Goal: Task Accomplishment & Management: Use online tool/utility

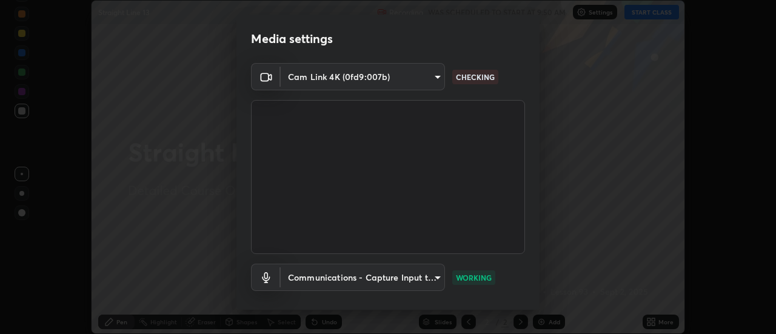
click at [439, 81] on body "Erase all Straight Line 13 Recording WAS SCHEDULED TO START AT 9:50 AM Settings…" at bounding box center [388, 167] width 776 height 334
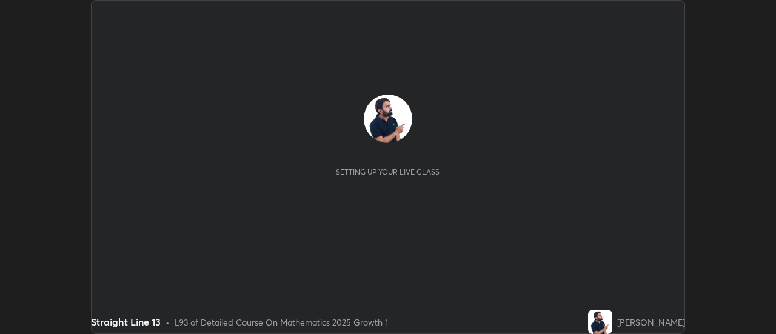
scroll to position [334, 775]
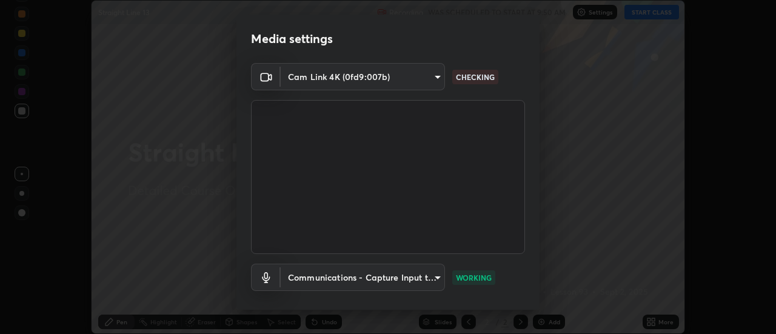
click at [431, 80] on body "Erase all Straight Line 13 Recording WAS SCHEDULED TO START AT 9:50 AM Settings…" at bounding box center [388, 167] width 776 height 334
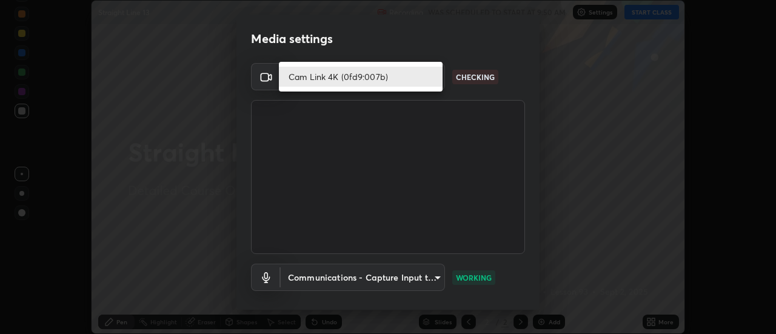
click at [400, 72] on li "Cam Link 4K (0fd9:007b)" at bounding box center [361, 77] width 164 height 20
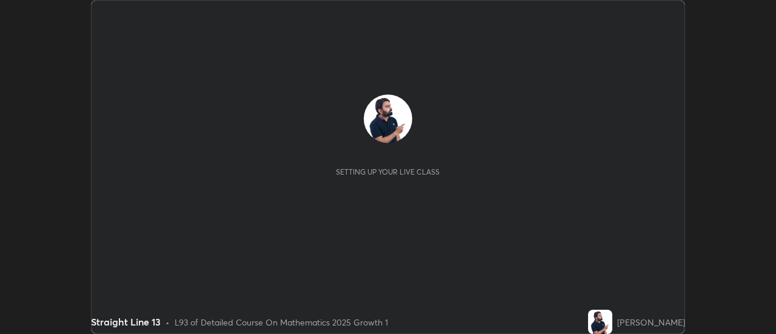
scroll to position [334, 775]
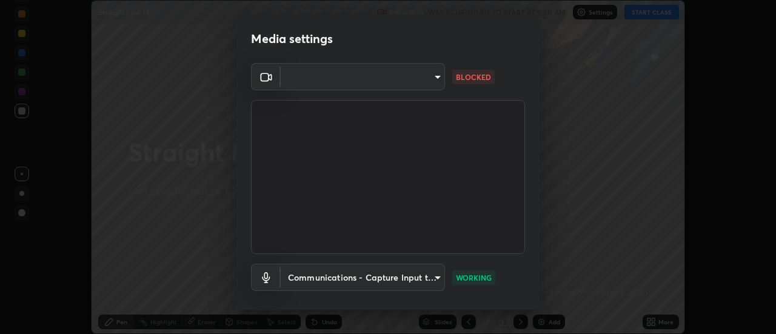
click at [325, 81] on body "Erase all Straight Line 13 Recording WAS SCHEDULED TO START AT 9:50 AM Settings…" at bounding box center [388, 167] width 776 height 334
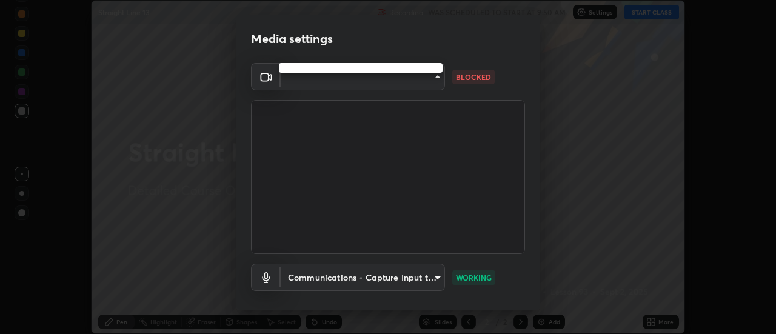
click at [322, 85] on div at bounding box center [388, 167] width 776 height 334
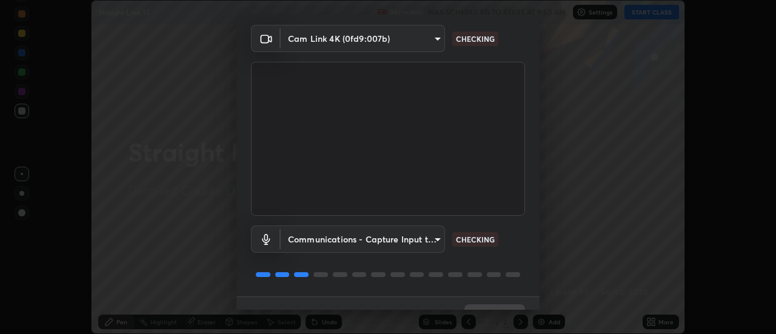
scroll to position [64, 0]
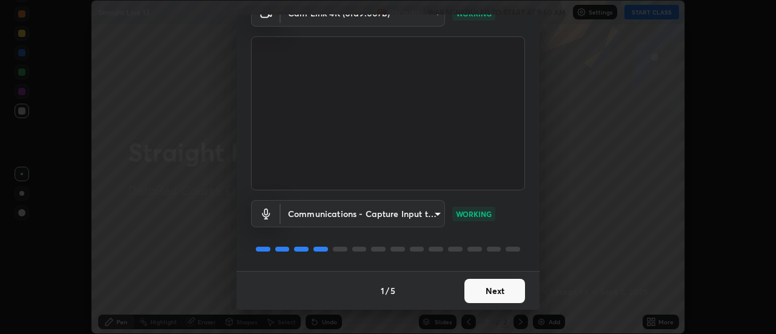
click at [482, 287] on button "Next" at bounding box center [494, 291] width 61 height 24
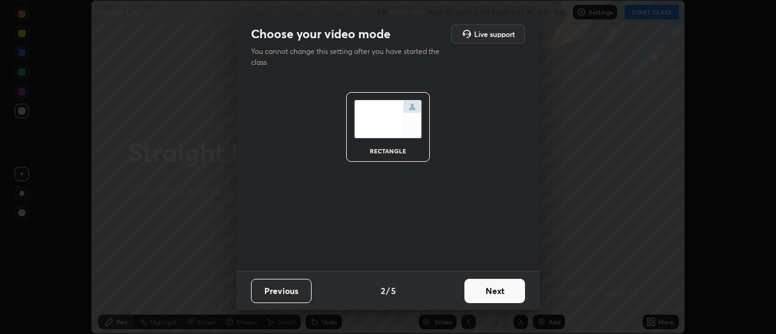
click at [491, 285] on button "Next" at bounding box center [494, 291] width 61 height 24
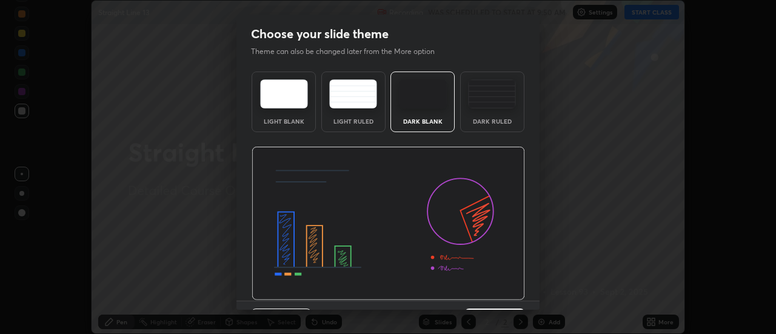
scroll to position [30, 0]
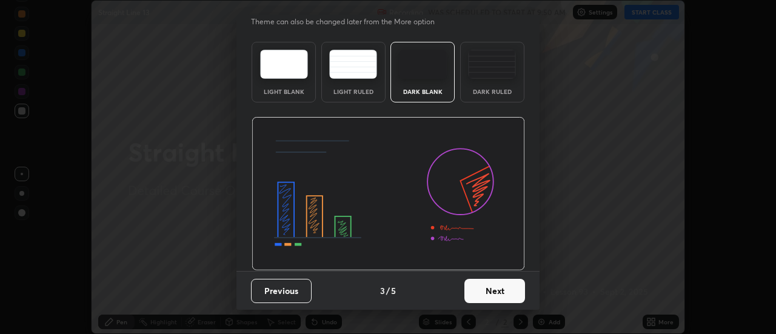
click at [488, 290] on button "Next" at bounding box center [494, 291] width 61 height 24
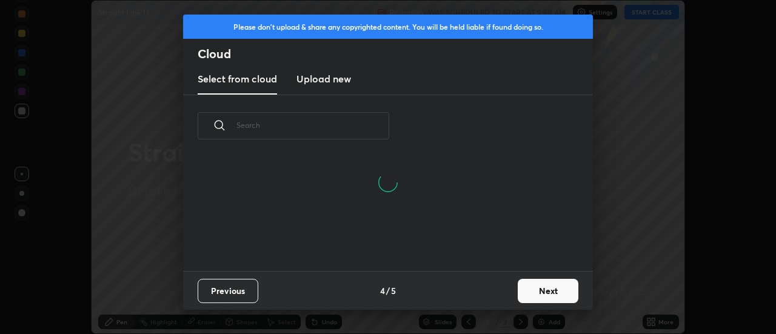
scroll to position [4, 7]
click at [540, 288] on button "Next" at bounding box center [548, 291] width 61 height 24
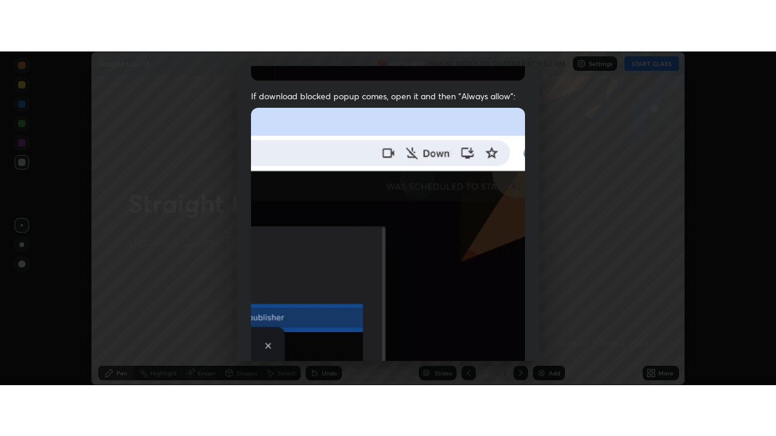
scroll to position [311, 0]
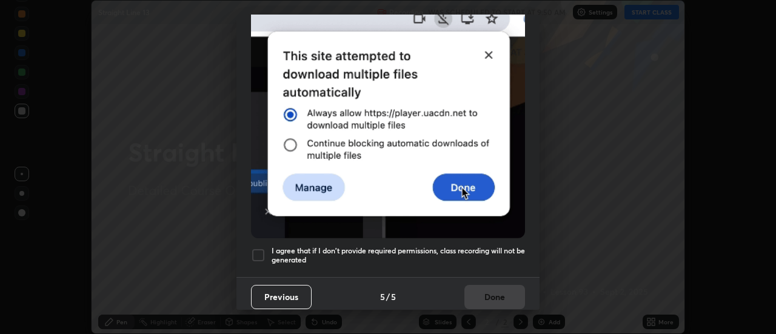
click at [262, 248] on div at bounding box center [258, 255] width 15 height 15
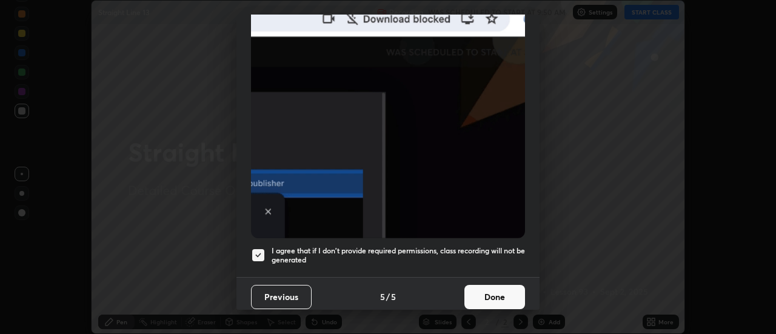
click at [491, 287] on button "Done" at bounding box center [494, 297] width 61 height 24
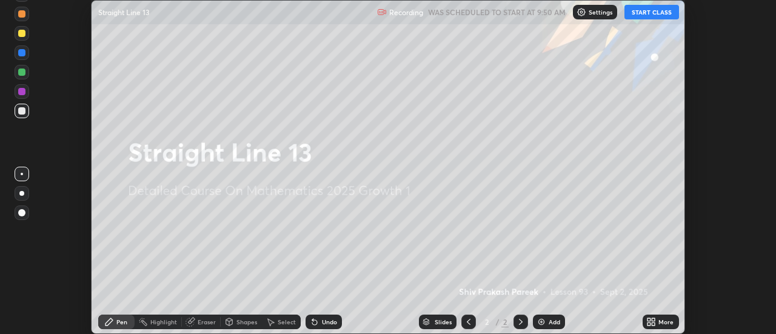
click at [659, 319] on div "More" at bounding box center [665, 322] width 15 height 6
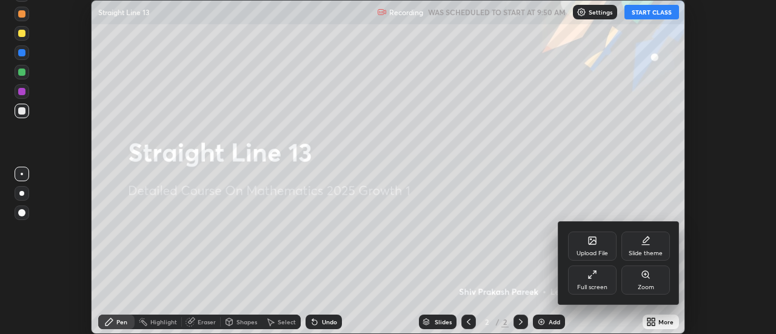
click at [644, 246] on div "Slide theme" at bounding box center [645, 246] width 48 height 29
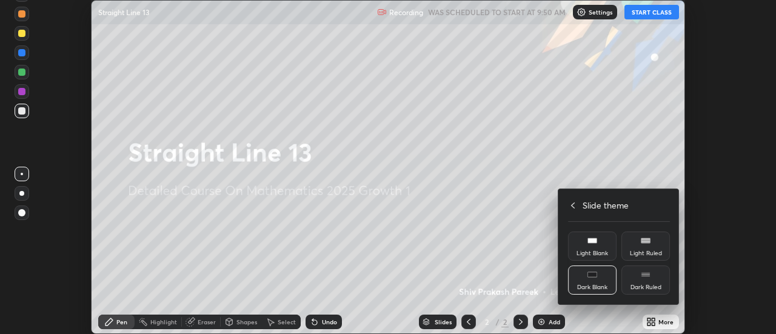
click at [647, 284] on div "Dark Ruled" at bounding box center [645, 287] width 31 height 6
click at [519, 256] on div at bounding box center [388, 167] width 776 height 334
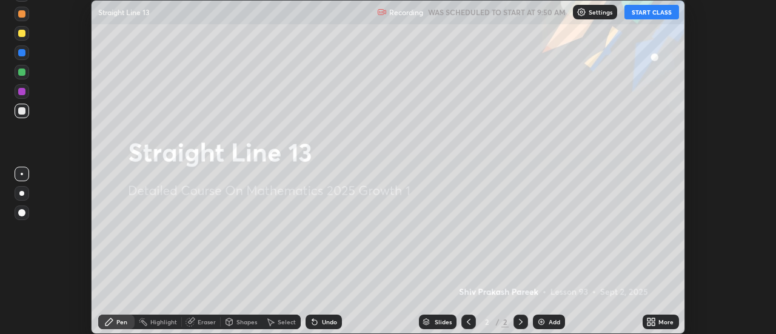
click at [559, 327] on div "Add" at bounding box center [549, 322] width 32 height 15
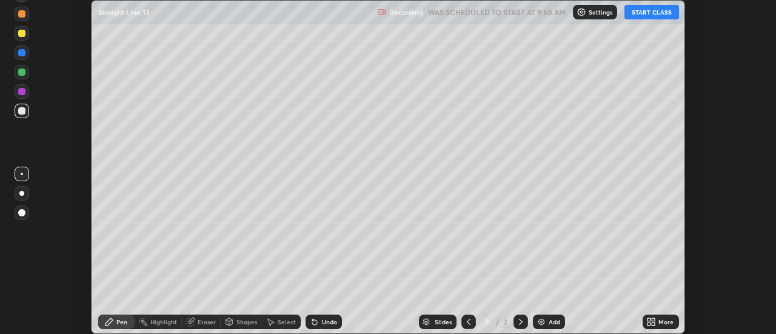
click at [658, 321] on div "More" at bounding box center [660, 322] width 36 height 15
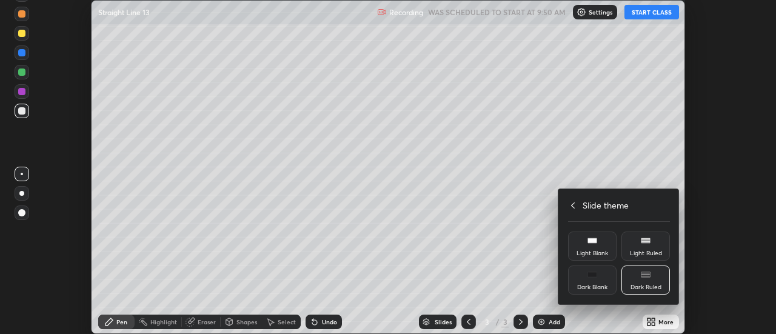
click at [571, 205] on icon at bounding box center [573, 205] width 4 height 6
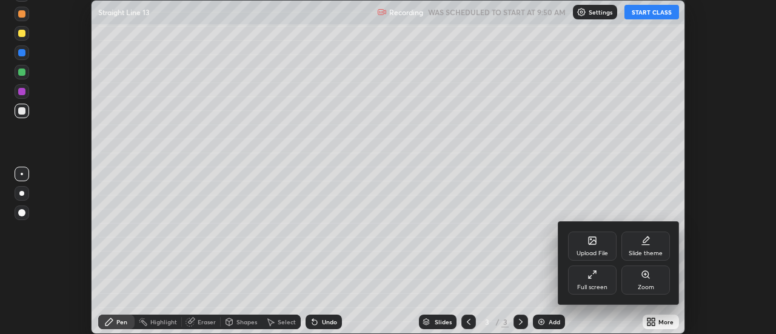
click at [519, 281] on div at bounding box center [388, 167] width 776 height 334
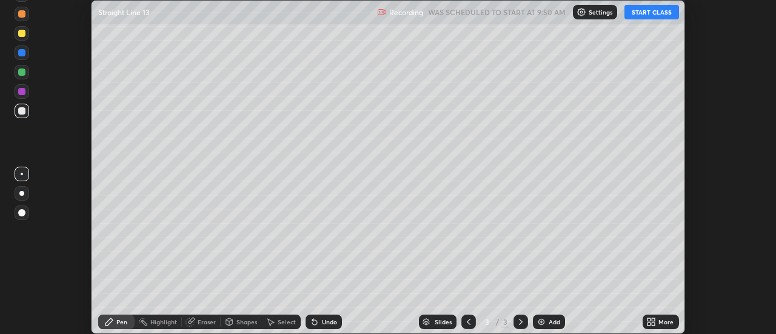
click at [653, 319] on icon at bounding box center [653, 319] width 3 height 3
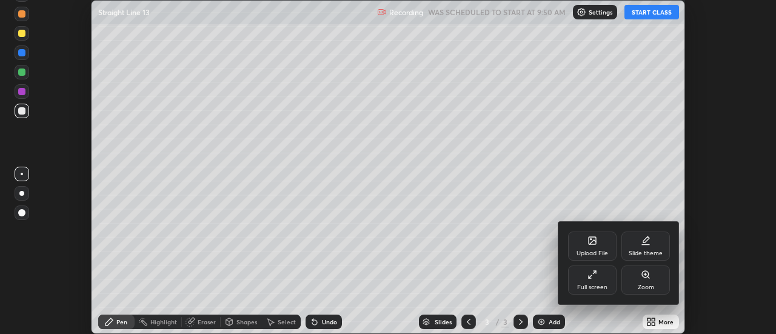
click at [591, 281] on div "Full screen" at bounding box center [592, 279] width 48 height 29
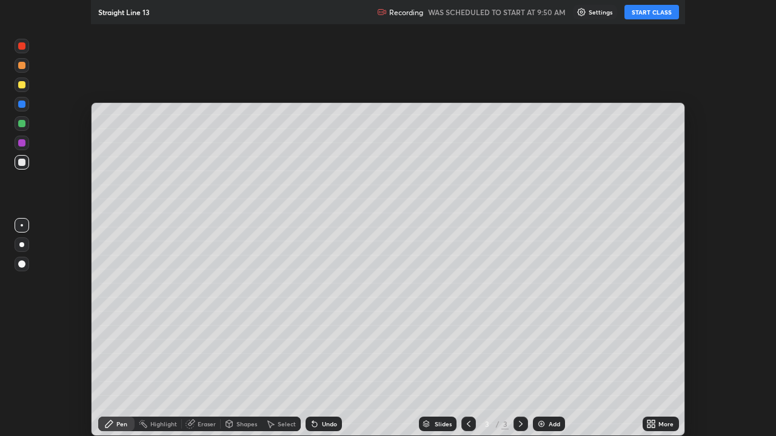
scroll to position [436, 776]
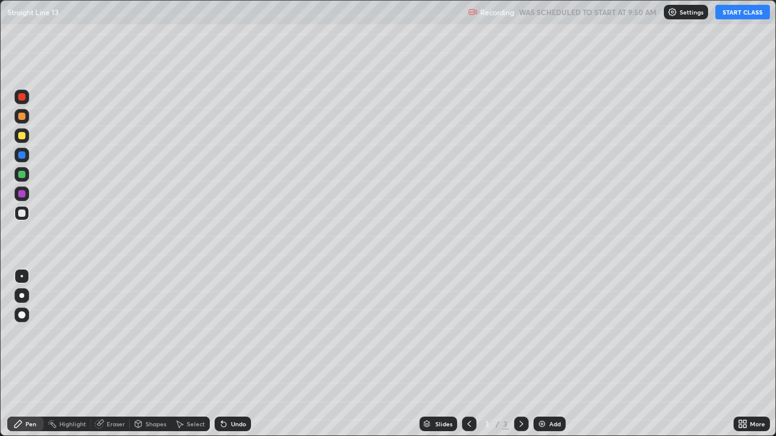
click at [739, 15] on button "START CLASS" at bounding box center [742, 12] width 55 height 15
click at [22, 177] on div at bounding box center [21, 174] width 7 height 7
click at [547, 333] on div "Add" at bounding box center [549, 424] width 32 height 15
click at [551, 333] on div "Add" at bounding box center [555, 424] width 12 height 6
click at [235, 333] on div "Undo" at bounding box center [238, 424] width 15 height 6
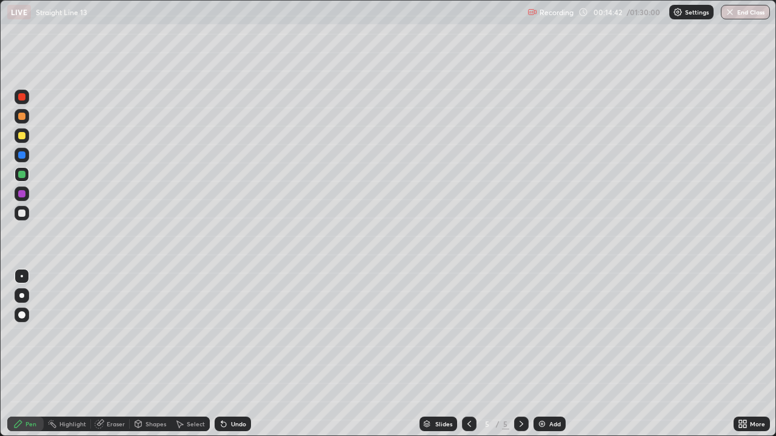
click at [232, 333] on div "Undo" at bounding box center [233, 424] width 36 height 15
click at [234, 333] on div "Undo" at bounding box center [233, 424] width 36 height 15
click at [238, 333] on div "Undo" at bounding box center [233, 424] width 36 height 15
click at [236, 333] on div "Undo" at bounding box center [238, 424] width 15 height 6
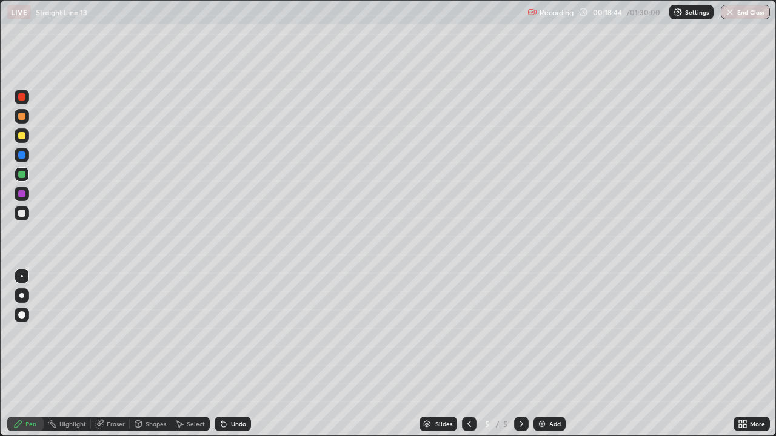
click at [122, 333] on div "Eraser" at bounding box center [116, 424] width 18 height 6
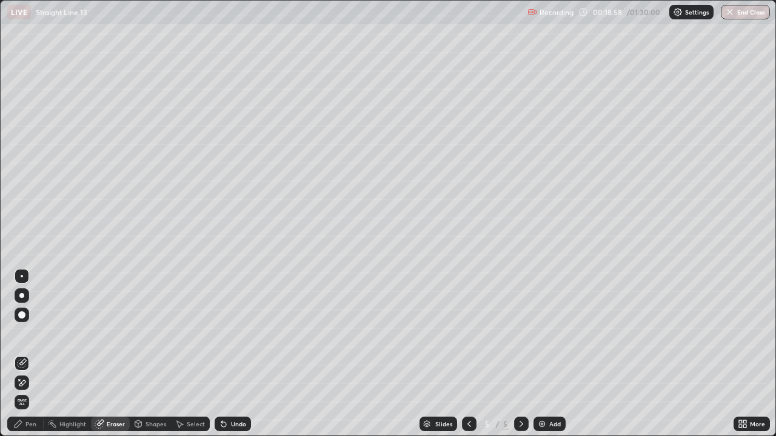
click at [42, 333] on div "Pen" at bounding box center [25, 424] width 36 height 15
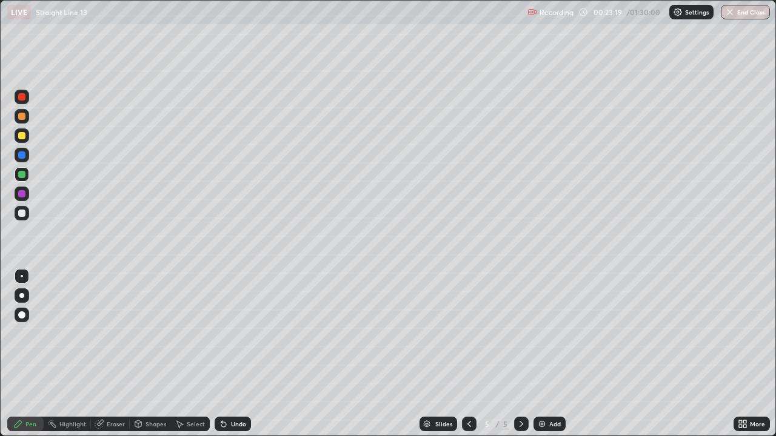
click at [23, 218] on div at bounding box center [22, 213] width 15 height 15
click at [560, 333] on div "Add" at bounding box center [549, 424] width 32 height 15
click at [22, 180] on div at bounding box center [22, 174] width 15 height 15
click at [551, 333] on div "Add" at bounding box center [555, 424] width 12 height 6
click at [22, 216] on div at bounding box center [21, 213] width 7 height 7
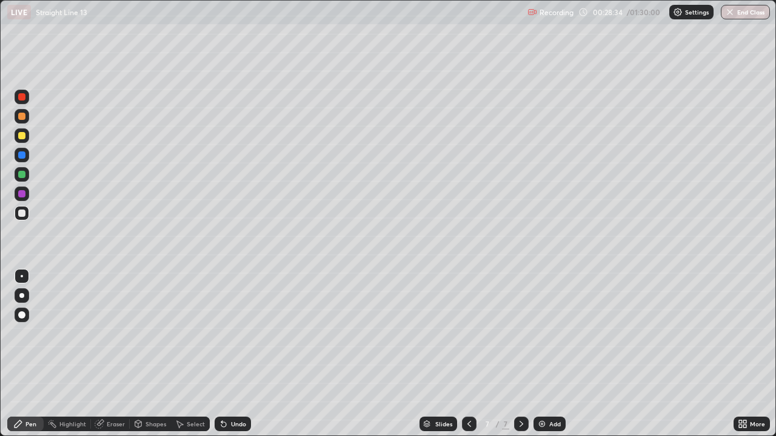
click at [21, 176] on div at bounding box center [21, 174] width 7 height 7
click at [21, 213] on div at bounding box center [21, 213] width 7 height 7
click at [23, 133] on div at bounding box center [21, 135] width 7 height 7
click at [147, 333] on div "Shapes" at bounding box center [155, 424] width 21 height 6
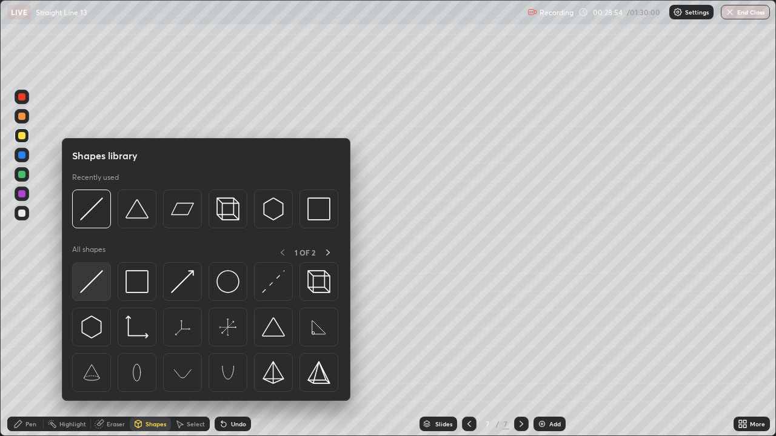
click at [101, 279] on img at bounding box center [91, 281] width 23 height 23
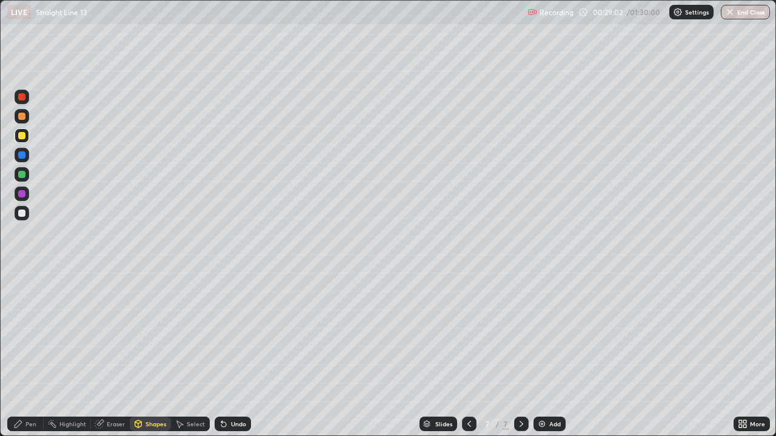
click at [27, 333] on div "Pen" at bounding box center [30, 424] width 11 height 6
click at [21, 211] on div at bounding box center [21, 213] width 7 height 7
click at [23, 176] on div at bounding box center [21, 174] width 7 height 7
click at [22, 158] on div at bounding box center [21, 155] width 7 height 7
click at [246, 333] on div "Undo" at bounding box center [233, 424] width 36 height 15
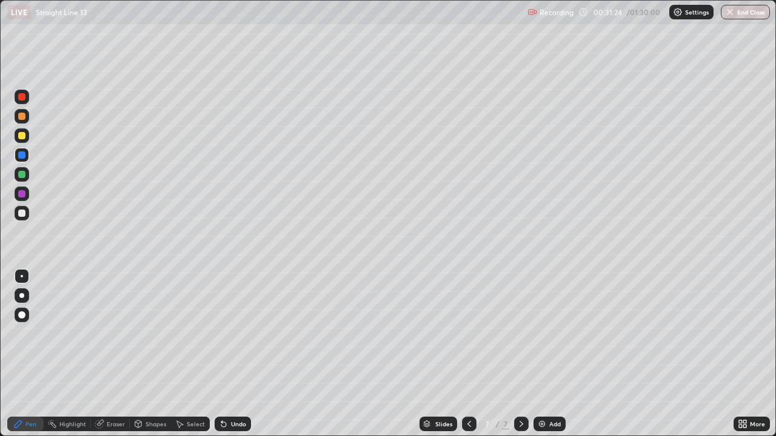
click at [21, 213] on div at bounding box center [21, 213] width 7 height 7
click at [20, 173] on div at bounding box center [21, 174] width 7 height 7
click at [21, 155] on div at bounding box center [21, 155] width 7 height 7
click at [107, 333] on div "Eraser" at bounding box center [116, 424] width 18 height 6
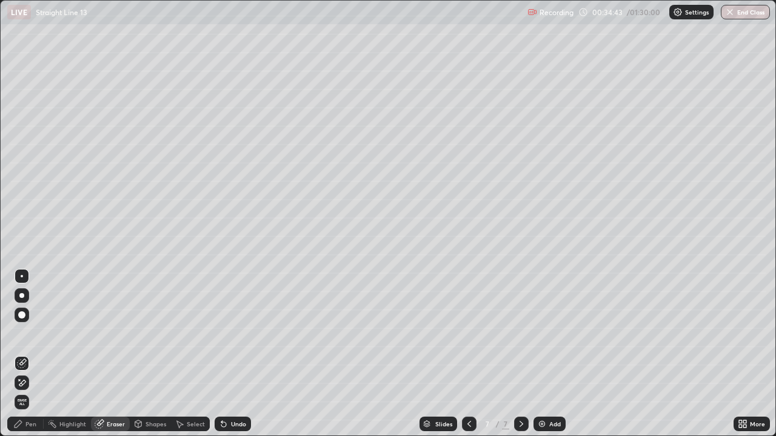
click at [28, 333] on div "Pen" at bounding box center [30, 424] width 11 height 6
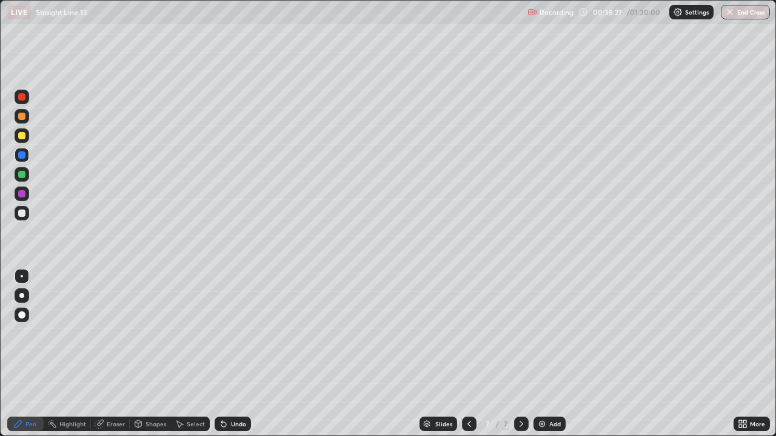
click at [191, 333] on div "Select" at bounding box center [196, 424] width 18 height 6
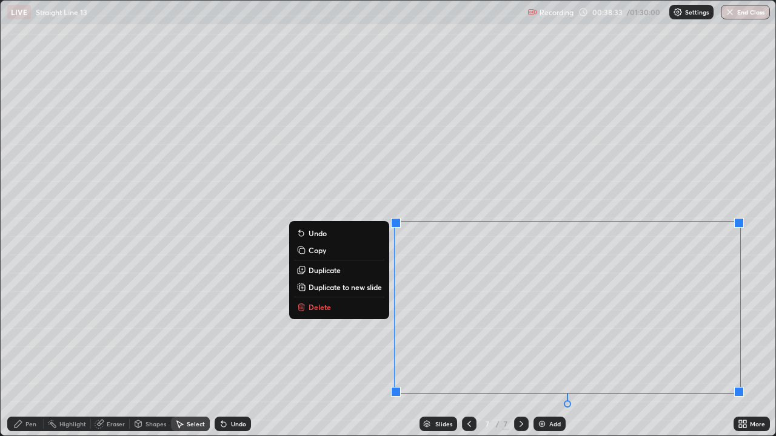
click at [369, 286] on p "Duplicate to new slide" at bounding box center [344, 287] width 73 height 10
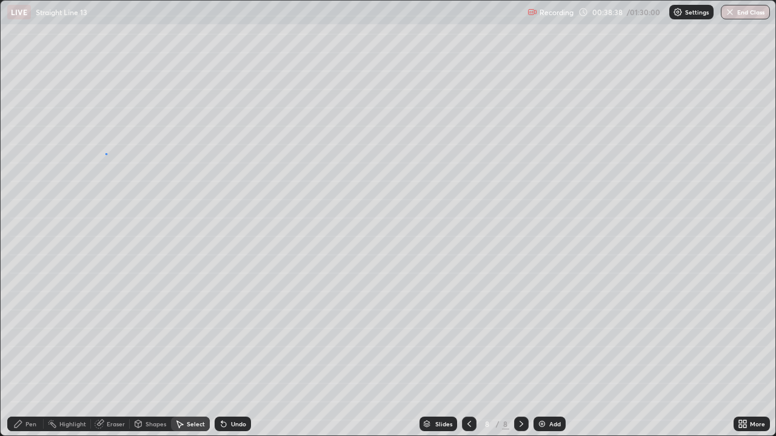
click at [106, 153] on div "0 ° Undo Copy Duplicate Duplicate to new slide Delete" at bounding box center [388, 218] width 775 height 435
click at [29, 333] on div "Pen" at bounding box center [30, 424] width 11 height 6
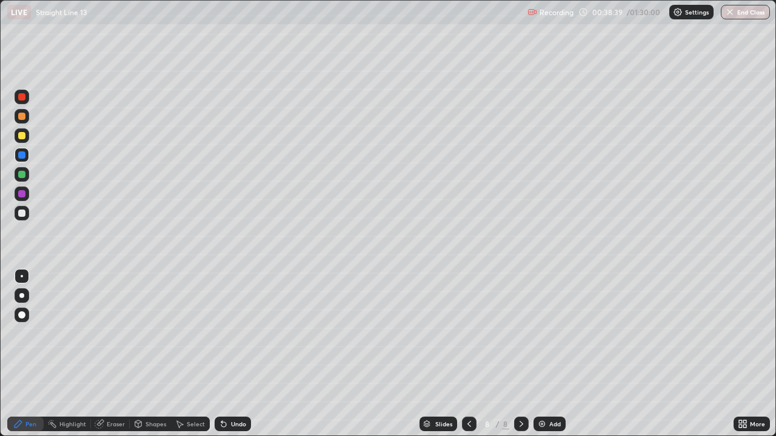
click at [24, 211] on div at bounding box center [21, 213] width 7 height 7
click at [142, 333] on icon at bounding box center [138, 424] width 10 height 10
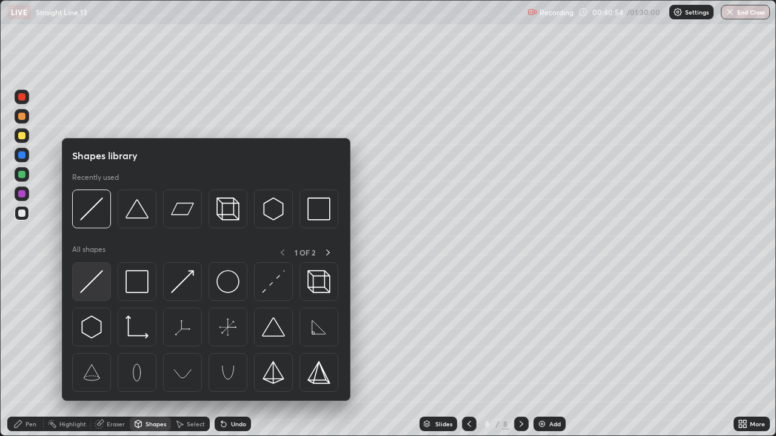
click at [95, 282] on img at bounding box center [91, 281] width 23 height 23
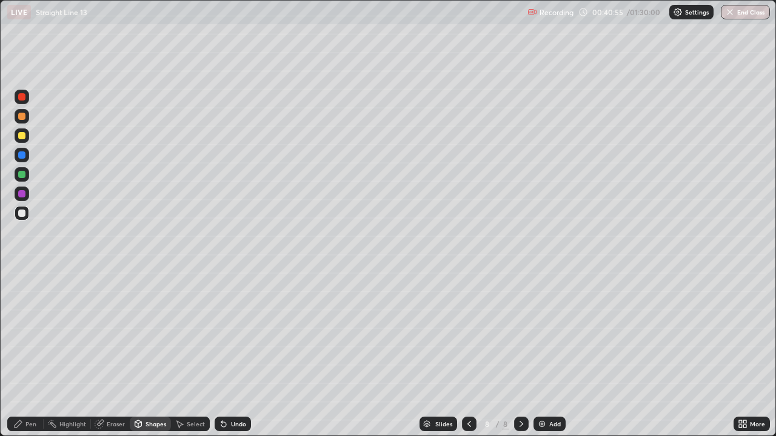
click at [24, 177] on div at bounding box center [21, 174] width 7 height 7
click at [234, 333] on div "Undo" at bounding box center [238, 424] width 15 height 6
click at [28, 333] on div "Pen" at bounding box center [30, 424] width 11 height 6
click at [24, 215] on div at bounding box center [21, 213] width 7 height 7
click at [116, 333] on div "Eraser" at bounding box center [116, 424] width 18 height 6
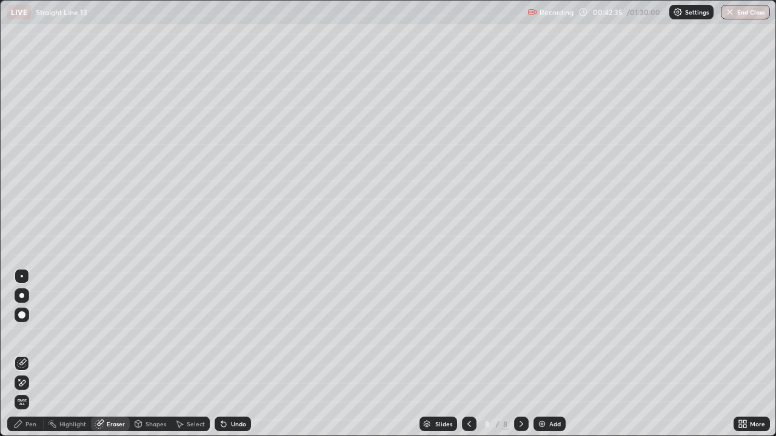
click at [16, 333] on icon at bounding box center [18, 424] width 7 height 7
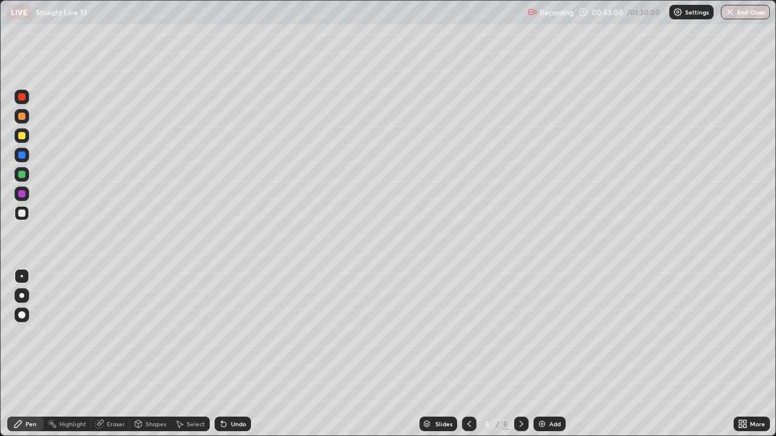
click at [24, 175] on div at bounding box center [21, 174] width 7 height 7
click at [235, 333] on div "Undo" at bounding box center [238, 424] width 15 height 6
click at [233, 333] on div "Undo" at bounding box center [238, 424] width 15 height 6
click at [231, 333] on div "Undo" at bounding box center [238, 424] width 15 height 6
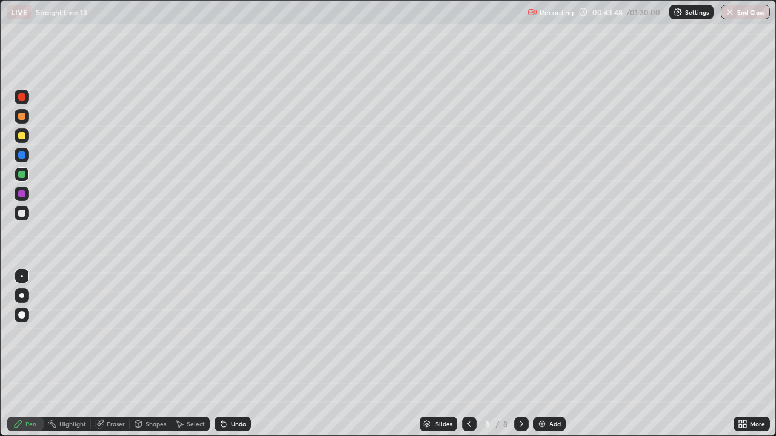
click at [19, 155] on div at bounding box center [21, 155] width 7 height 7
click at [187, 333] on div "Select" at bounding box center [196, 424] width 18 height 6
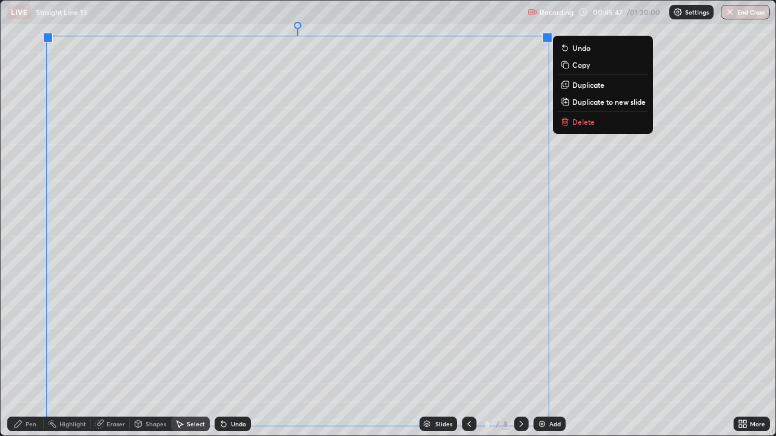
click at [579, 123] on p "Delete" at bounding box center [583, 122] width 22 height 10
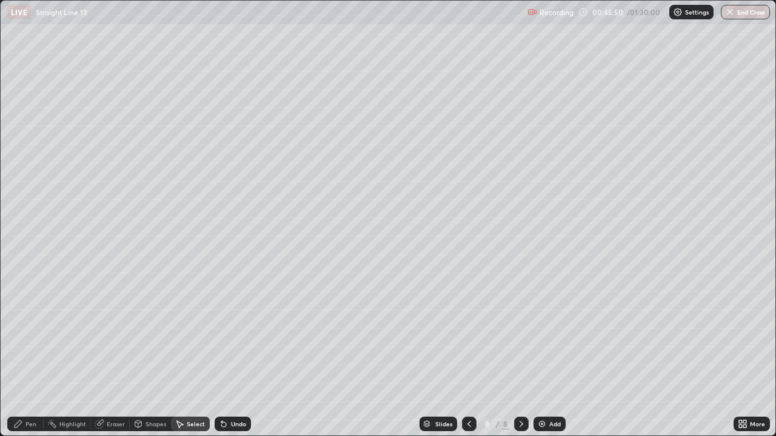
click at [22, 333] on icon at bounding box center [18, 424] width 10 height 10
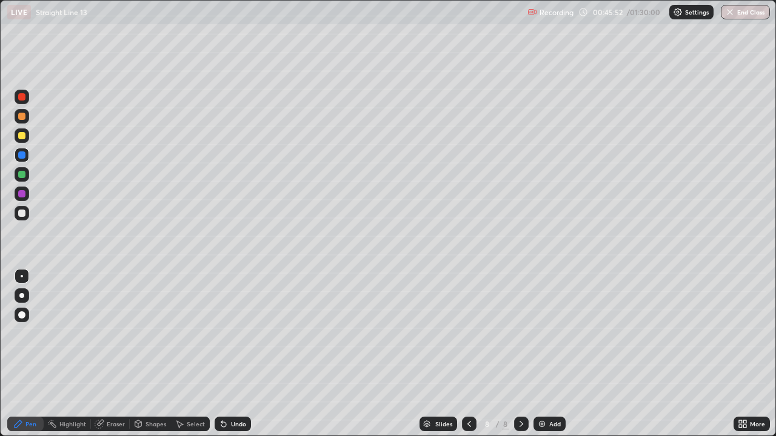
click at [19, 178] on div at bounding box center [22, 174] width 15 height 15
click at [22, 102] on div at bounding box center [22, 97] width 15 height 15
click at [24, 173] on div at bounding box center [21, 174] width 7 height 7
click at [23, 155] on div at bounding box center [21, 155] width 7 height 7
click at [226, 333] on icon at bounding box center [224, 424] width 10 height 10
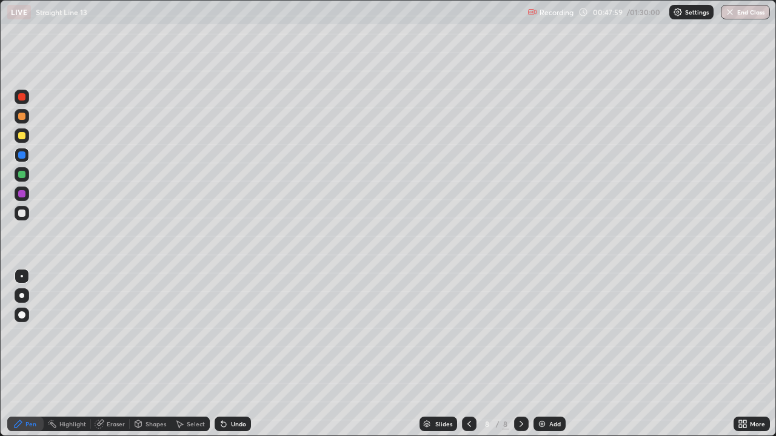
click at [227, 333] on div "Undo" at bounding box center [233, 424] width 36 height 15
click at [19, 100] on div at bounding box center [22, 97] width 15 height 15
click at [25, 116] on div at bounding box center [21, 116] width 7 height 7
click at [21, 213] on div at bounding box center [21, 213] width 7 height 7
click at [542, 333] on img at bounding box center [542, 424] width 10 height 10
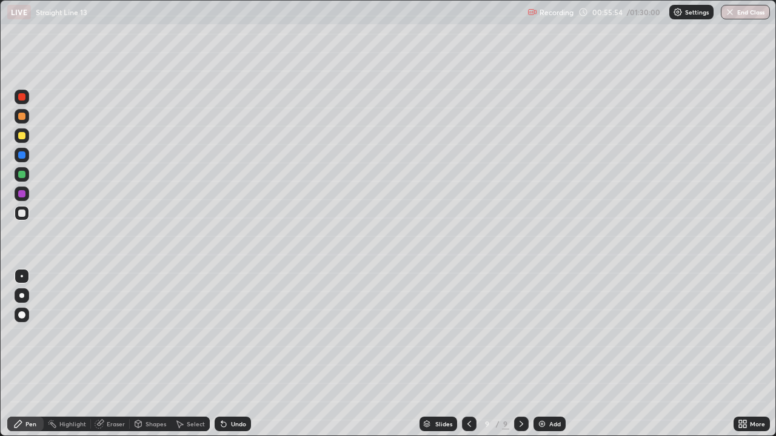
click at [24, 138] on div at bounding box center [21, 135] width 7 height 7
click at [25, 215] on div at bounding box center [21, 213] width 7 height 7
click at [22, 156] on div at bounding box center [21, 155] width 7 height 7
click at [23, 213] on div at bounding box center [21, 213] width 7 height 7
click at [547, 333] on div "Add" at bounding box center [549, 424] width 32 height 15
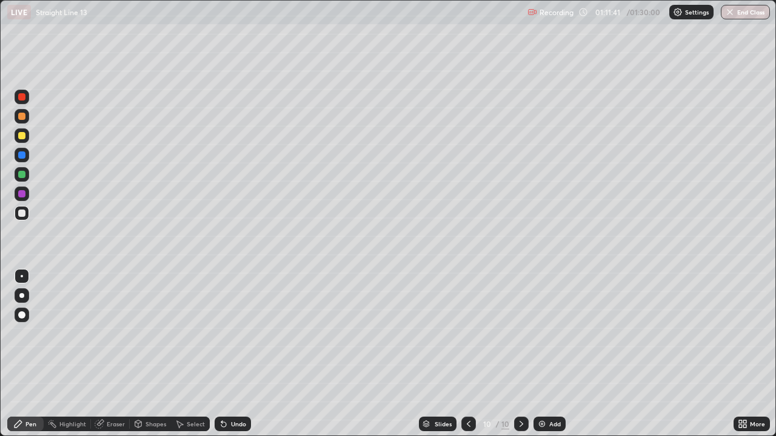
click at [21, 176] on div at bounding box center [21, 174] width 7 height 7
click at [739, 12] on button "End Class" at bounding box center [745, 12] width 49 height 15
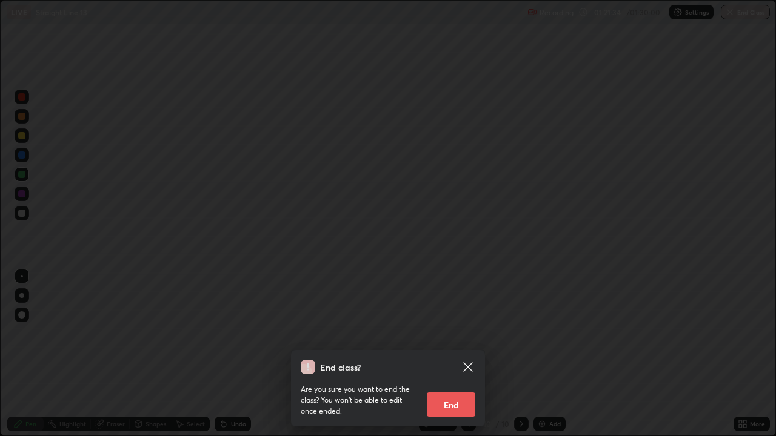
click at [446, 333] on button "End" at bounding box center [451, 405] width 48 height 24
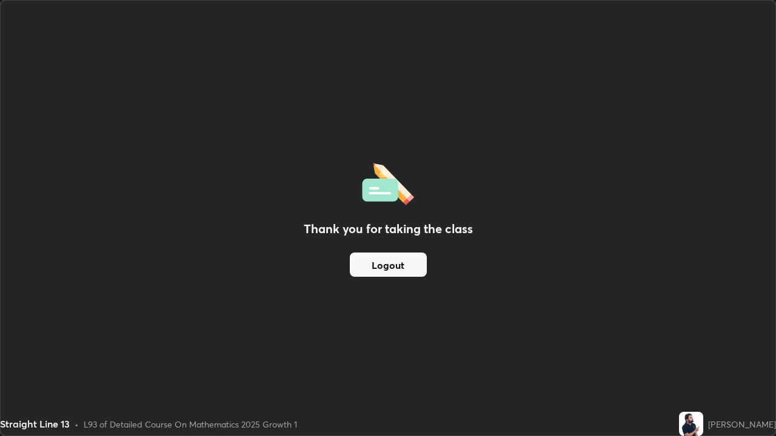
click at [406, 265] on button "Logout" at bounding box center [388, 265] width 77 height 24
click at [404, 265] on button "Logout" at bounding box center [388, 265] width 77 height 24
click at [403, 265] on button "Logout" at bounding box center [388, 265] width 77 height 24
click at [399, 266] on button "Logout" at bounding box center [388, 265] width 77 height 24
